Goal: Transaction & Acquisition: Book appointment/travel/reservation

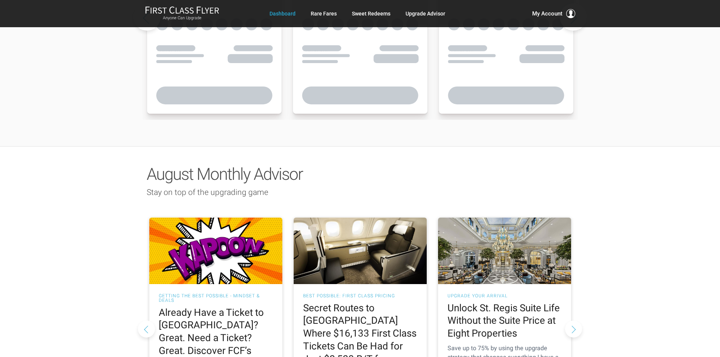
scroll to position [567, 0]
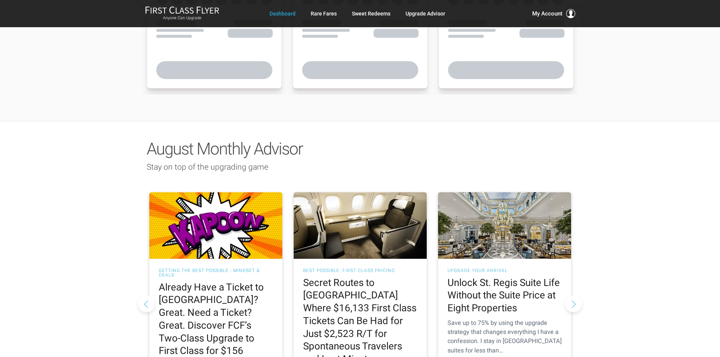
click at [570, 295] on button "Next slide" at bounding box center [573, 303] width 17 height 17
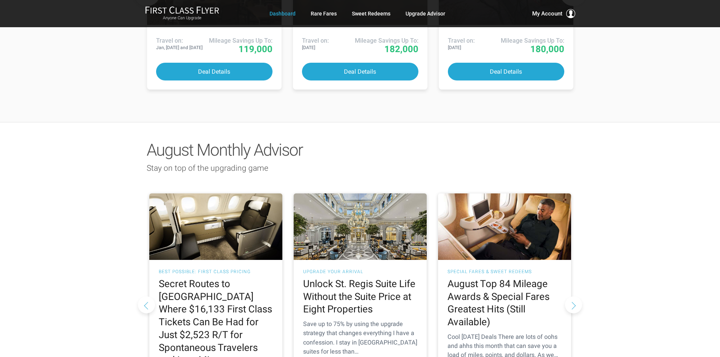
click at [571, 296] on button "Next slide" at bounding box center [573, 304] width 17 height 17
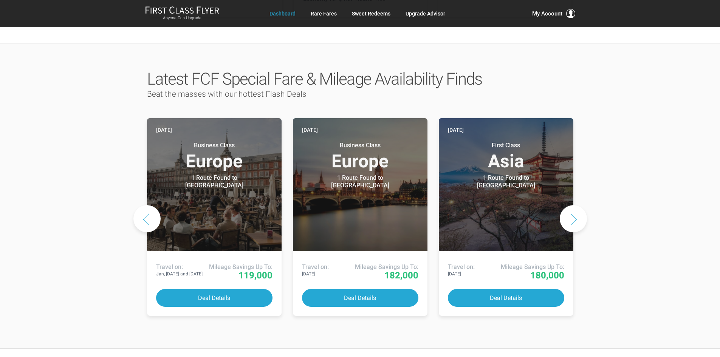
scroll to position [340, 0]
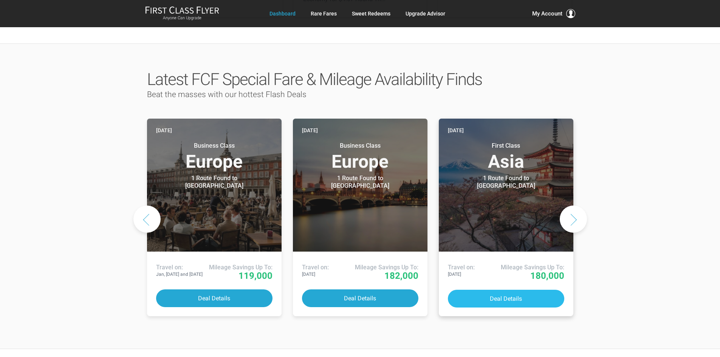
click at [532, 290] on button "Deal Details" at bounding box center [506, 299] width 116 height 18
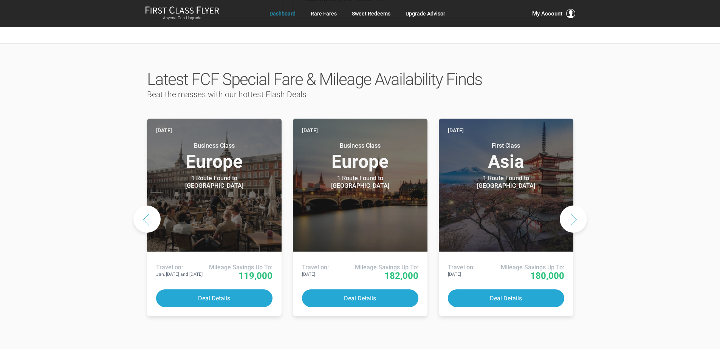
click at [571, 206] on button "Next slide" at bounding box center [573, 219] width 27 height 27
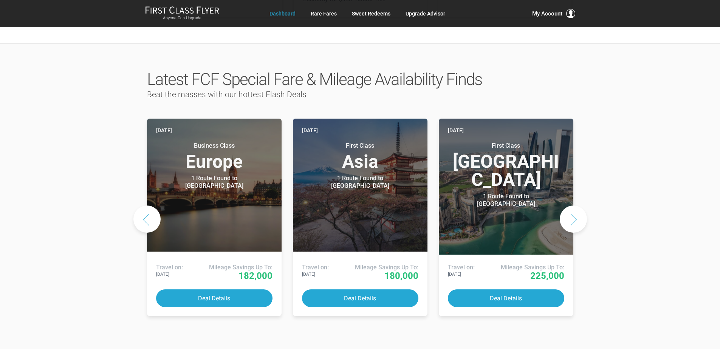
click at [571, 206] on button "Next slide" at bounding box center [573, 219] width 27 height 27
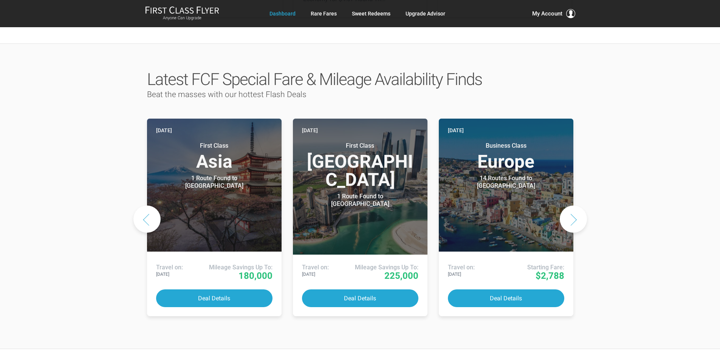
click at [571, 206] on button "Next slide" at bounding box center [573, 219] width 27 height 27
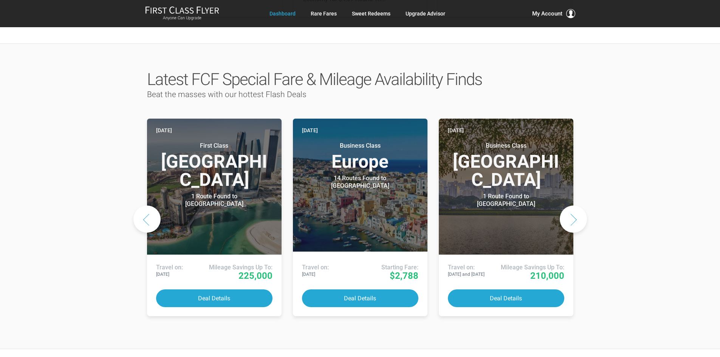
click at [571, 206] on button "Next slide" at bounding box center [573, 219] width 27 height 27
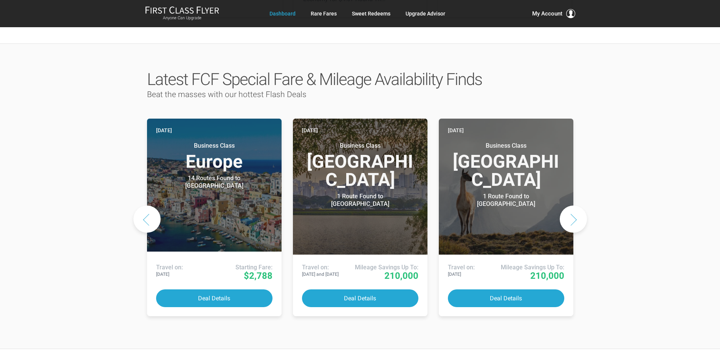
click at [571, 206] on button "Next slide" at bounding box center [573, 219] width 27 height 27
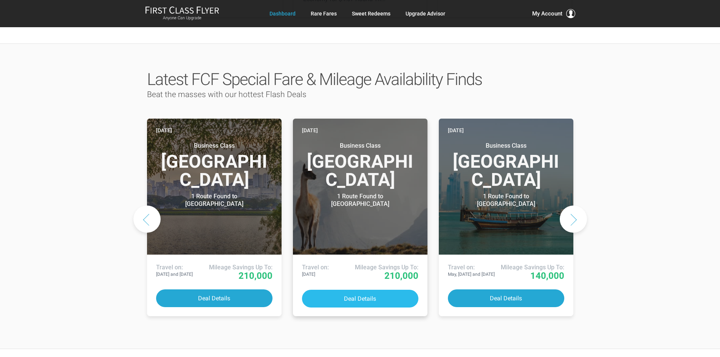
click at [363, 290] on button "Deal Details" at bounding box center [360, 299] width 116 height 18
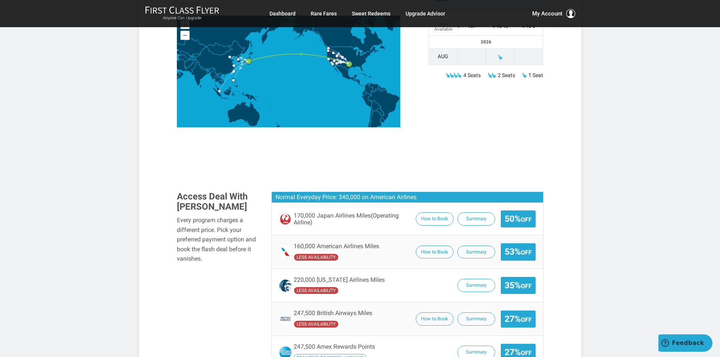
scroll to position [340, 0]
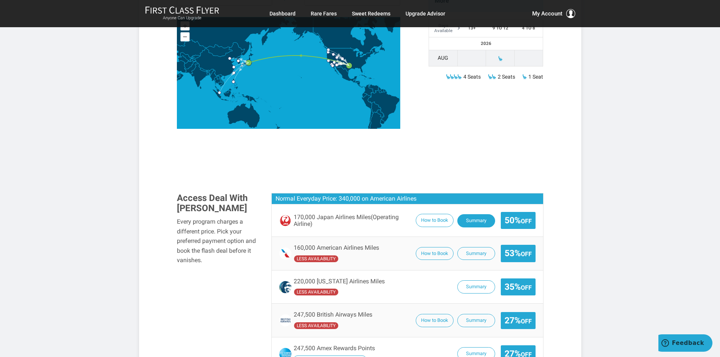
click at [484, 214] on button "Summary" at bounding box center [477, 220] width 38 height 13
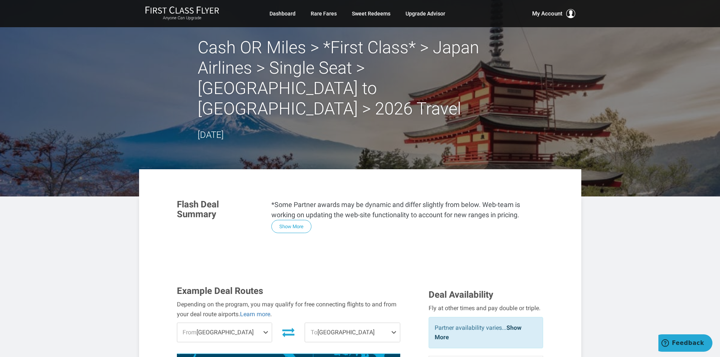
scroll to position [0, 0]
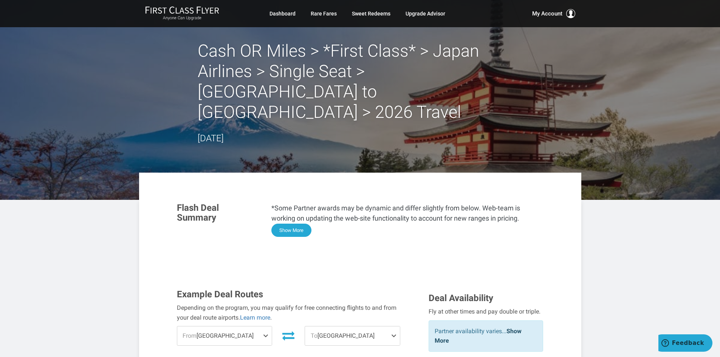
click at [308, 224] on button "Show More" at bounding box center [292, 230] width 40 height 13
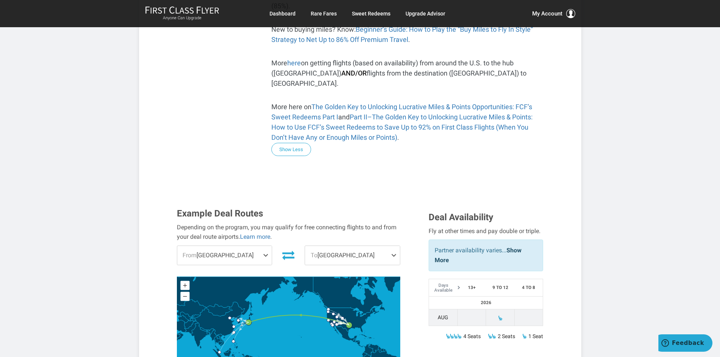
scroll to position [529, 0]
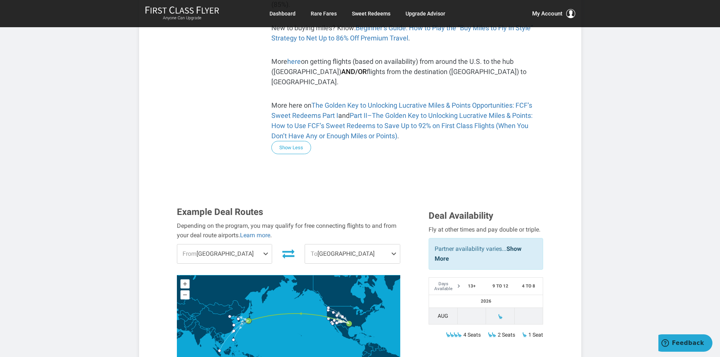
click at [270, 245] on span at bounding box center [267, 254] width 9 height 19
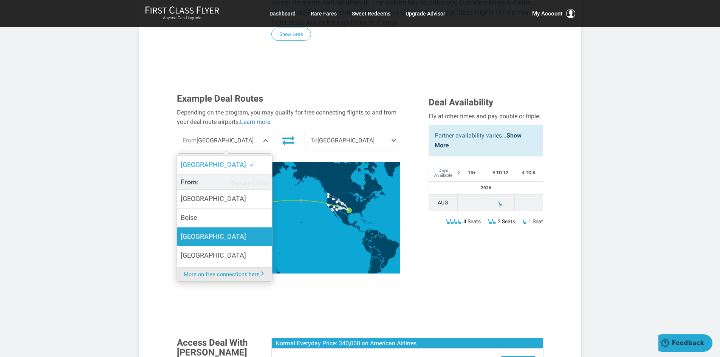
scroll to position [0, 0]
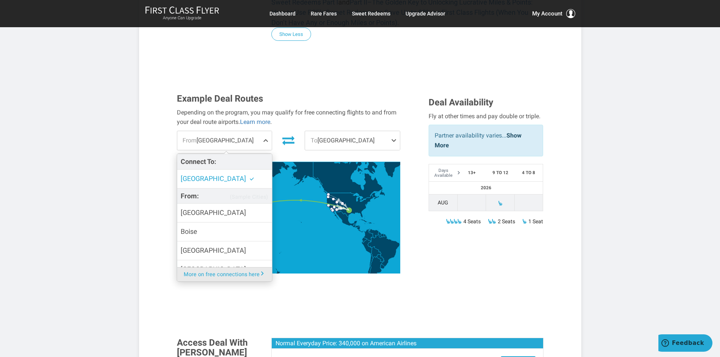
click at [164, 190] on div "Flash Deal Summary *Some Partner awards may be dynamic and differ slightly from…" at bounding box center [360, 286] width 393 height 1467
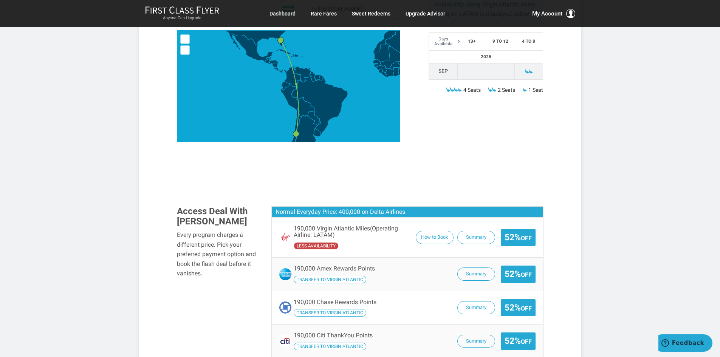
scroll to position [378, 0]
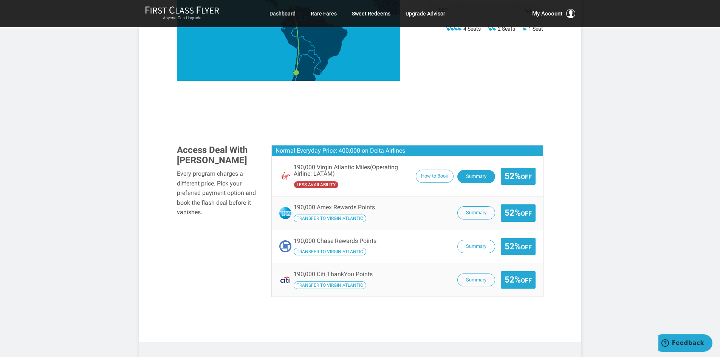
click at [476, 170] on button "Summary" at bounding box center [477, 176] width 38 height 13
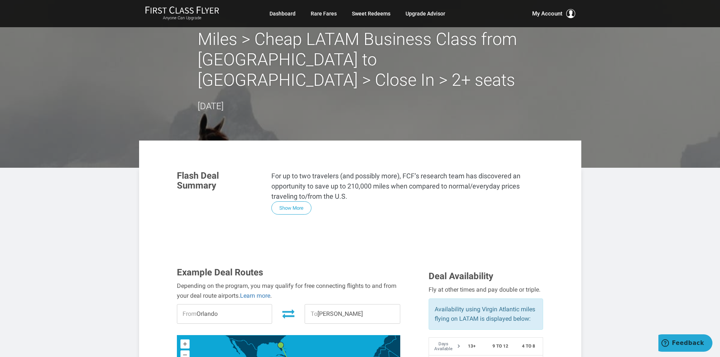
scroll to position [0, 0]
